Goal: Information Seeking & Learning: Learn about a topic

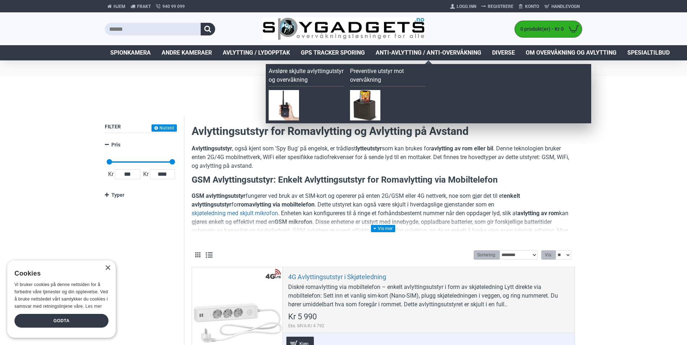
click at [409, 51] on span "Anti-avlytting / Anti-overvåkning" at bounding box center [429, 52] width 106 height 9
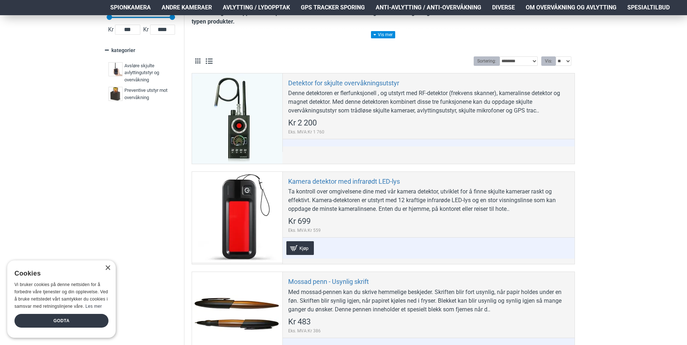
scroll to position [36, 0]
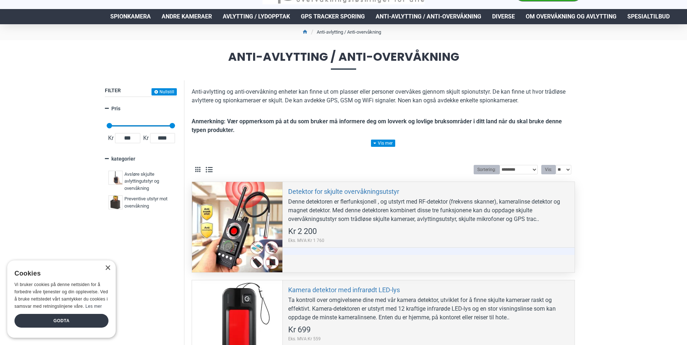
click at [391, 186] on div "Detektor for skjulte overvåkningsutstyr Denne detektoren er flerfunksjonell , o…" at bounding box center [428, 221] width 292 height 78
click at [387, 193] on link "Detektor for skjulte overvåkningsutstyr" at bounding box center [343, 191] width 111 height 8
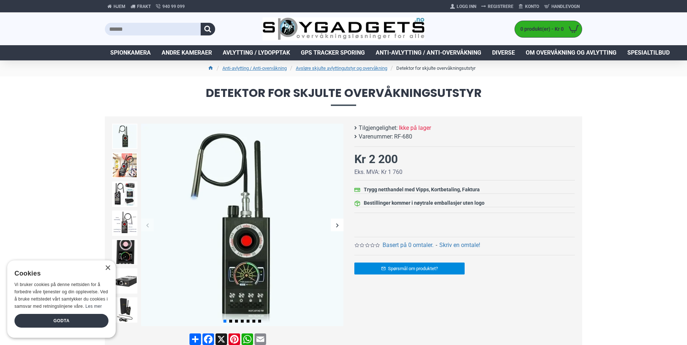
click at [463, 112] on h1 "Detektor for skjulte overvåkningsutstyr" at bounding box center [343, 96] width 687 height 40
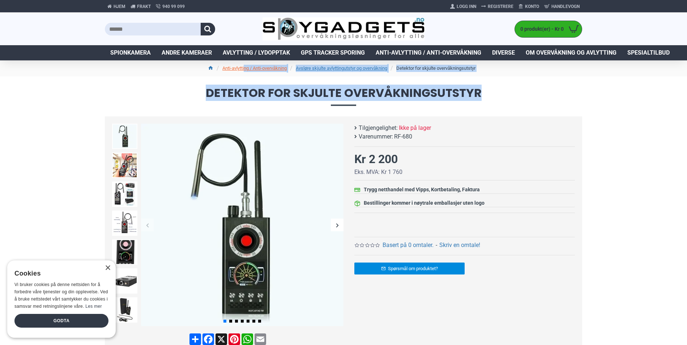
drag, startPoint x: 479, startPoint y: 91, endPoint x: 241, endPoint y: 72, distance: 239.4
drag, startPoint x: 241, startPoint y: 72, endPoint x: 207, endPoint y: 94, distance: 40.7
click at [209, 93] on span "Detektor for skjulte overvåkningsutstyr" at bounding box center [343, 96] width 477 height 18
drag, startPoint x: 488, startPoint y: 98, endPoint x: 208, endPoint y: 93, distance: 280.6
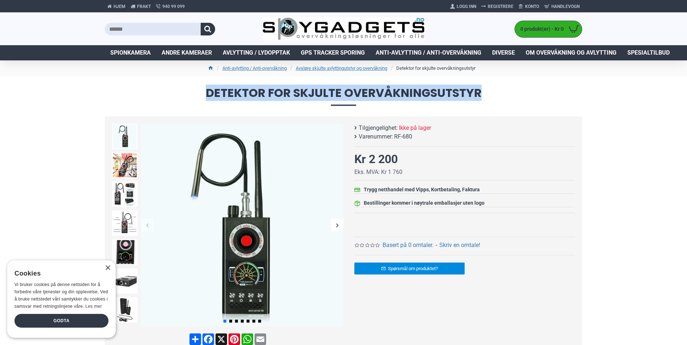
click at [208, 93] on span "Detektor for skjulte overvåkningsutstyr" at bounding box center [343, 96] width 477 height 18
copy span "Detektor for skjulte overvåkningsutstyr"
click at [354, 68] on link "Avsløre skjulte avlyttingutstyr og overvåkning" at bounding box center [341, 68] width 91 height 7
